Goal: Navigation & Orientation: Find specific page/section

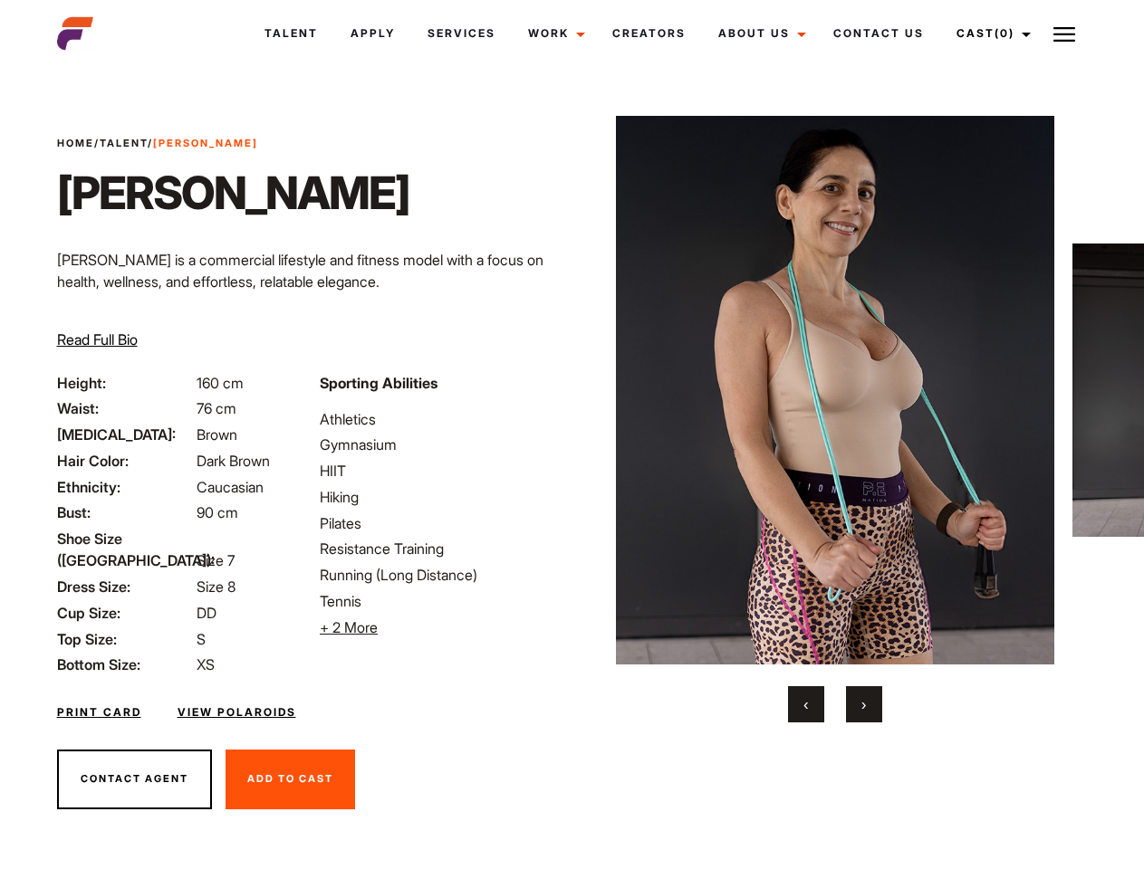
click at [988, 34] on link "Cast (0)" at bounding box center [990, 33] width 101 height 49
click at [1064, 34] on img at bounding box center [1064, 35] width 22 height 22
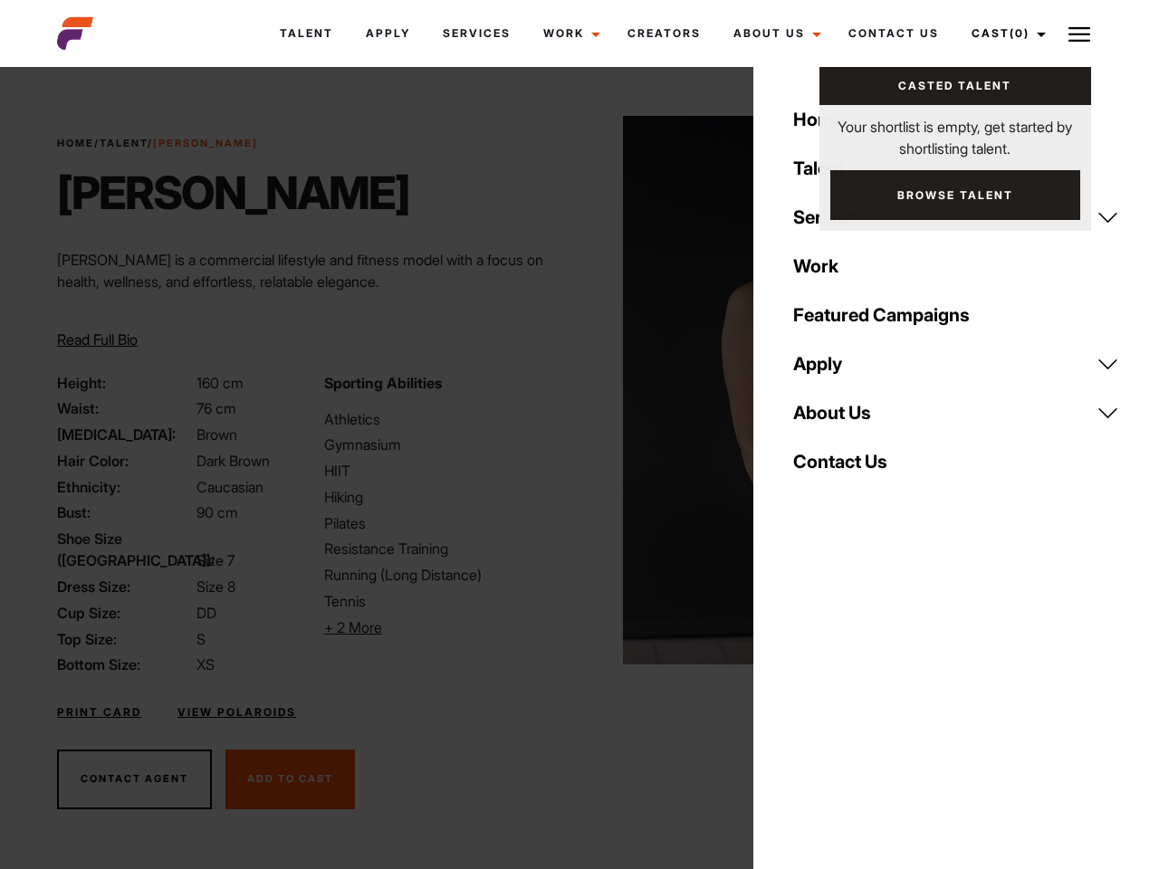
click at [440, 628] on li "+ 2 More Hide More" at bounding box center [446, 628] width 245 height 22
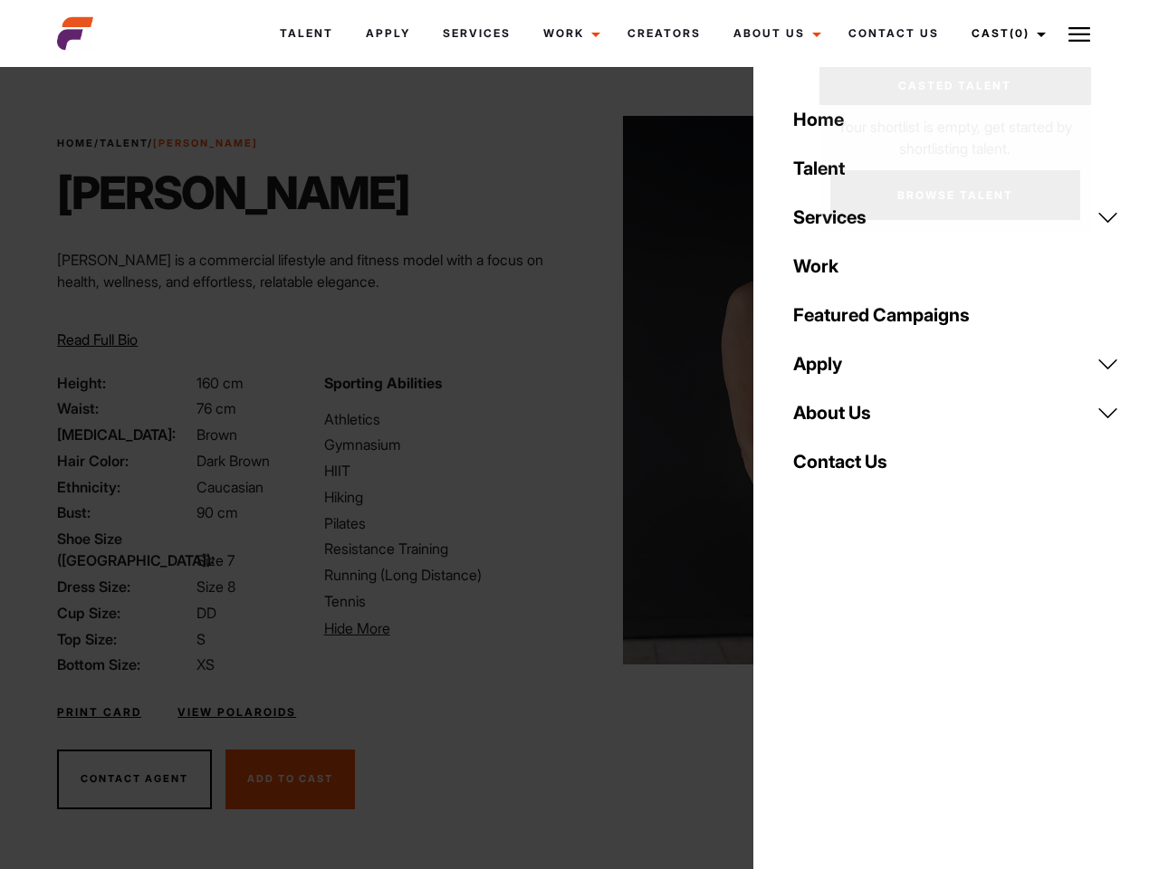
click at [834, 419] on img at bounding box center [842, 390] width 439 height 549
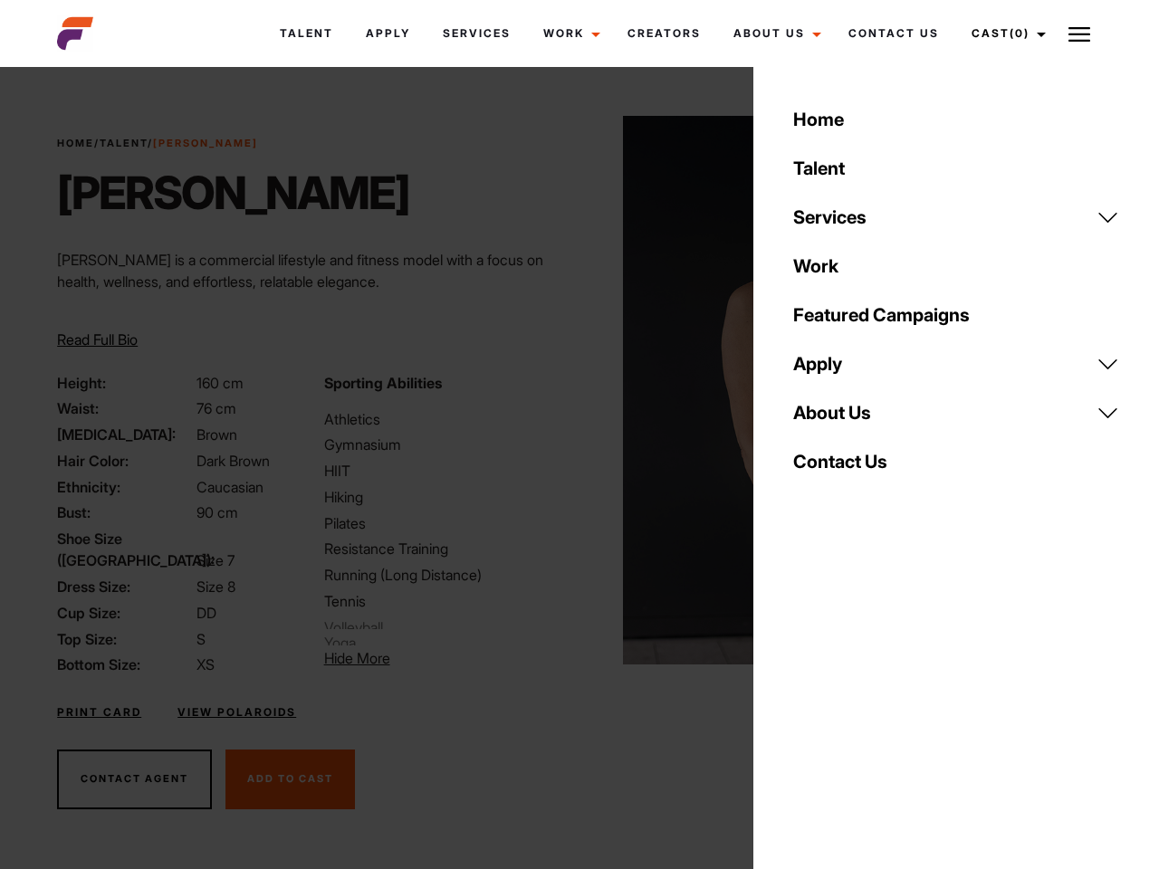
click at [571, 390] on div "Sporting Abilities Athletics Gymnasium HIIT Hiking Pilates Resistance Training …" at bounding box center [446, 524] width 266 height 304
click at [806, 705] on div "Home Talent Services Talent Casting Photography Videography Creative Hair and M…" at bounding box center [956, 434] width 406 height 869
click at [864, 705] on div "Home Talent Services Talent Casting Photography Videography Creative Hair and M…" at bounding box center [956, 434] width 406 height 869
